Goal: Task Accomplishment & Management: Manage account settings

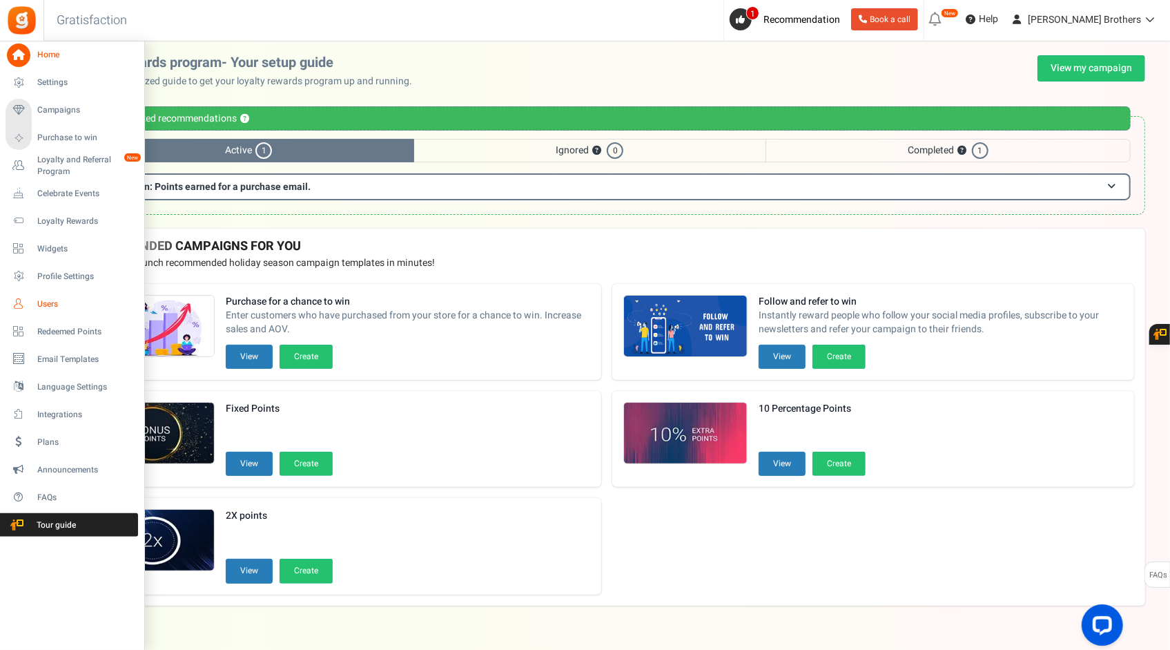
click at [47, 308] on span "Users" at bounding box center [85, 304] width 97 height 12
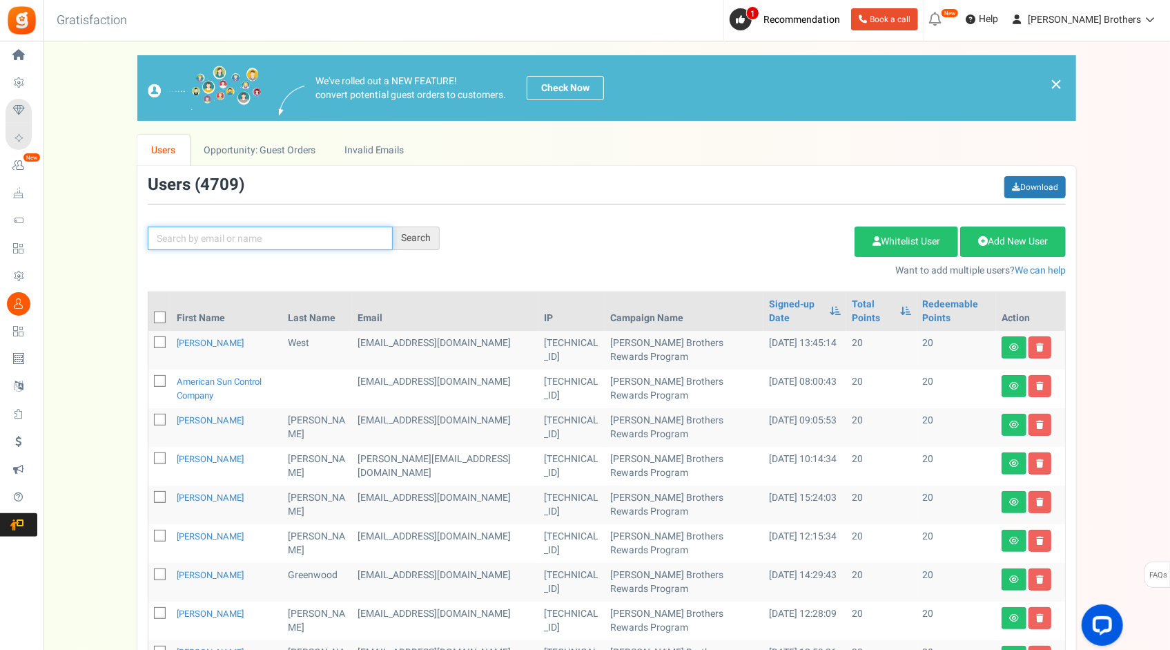
click at [265, 240] on input "text" at bounding box center [270, 237] width 245 height 23
paste input "[PERSON_NAME][EMAIL_ADDRESS][DOMAIN_NAME]"
type input "[PERSON_NAME][EMAIL_ADDRESS][DOMAIN_NAME]"
click at [417, 240] on div "Search" at bounding box center [416, 237] width 47 height 23
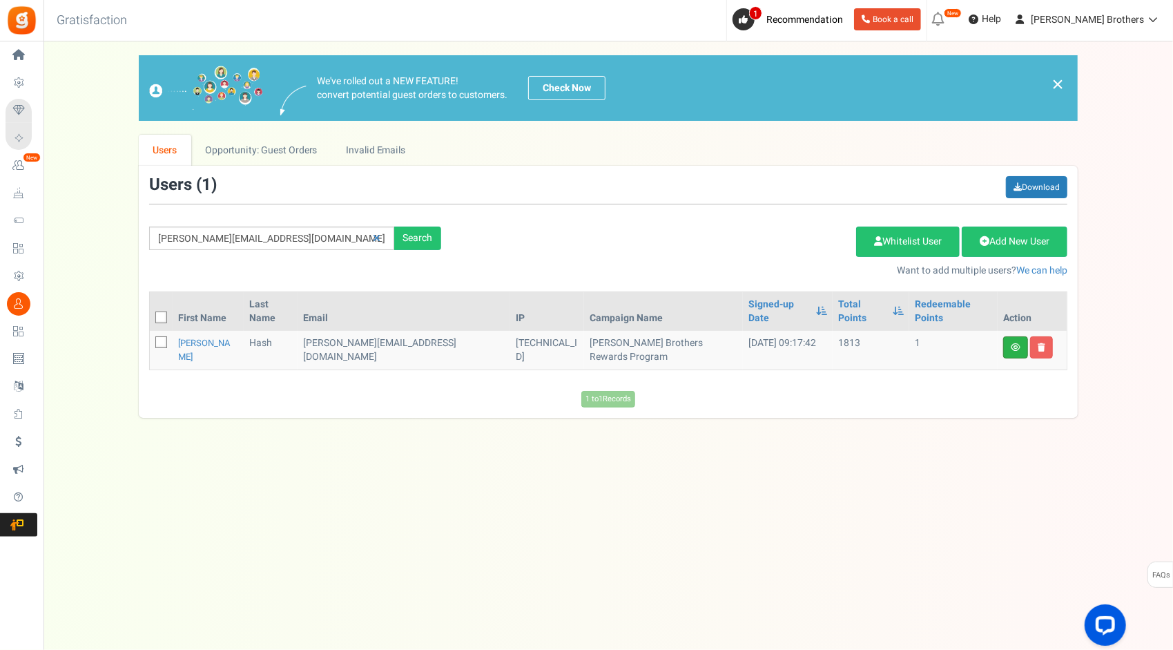
click at [1011, 336] on link at bounding box center [1015, 347] width 25 height 22
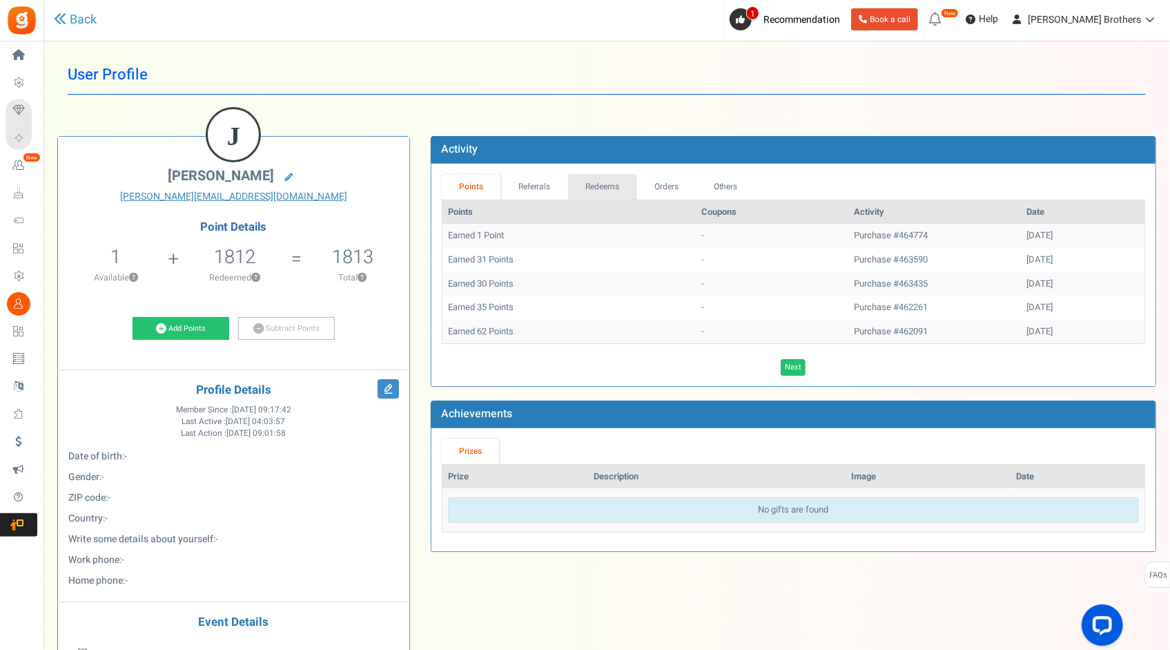
click at [600, 184] on link "Redeems" at bounding box center [602, 187] width 69 height 26
